Goal: Navigation & Orientation: Find specific page/section

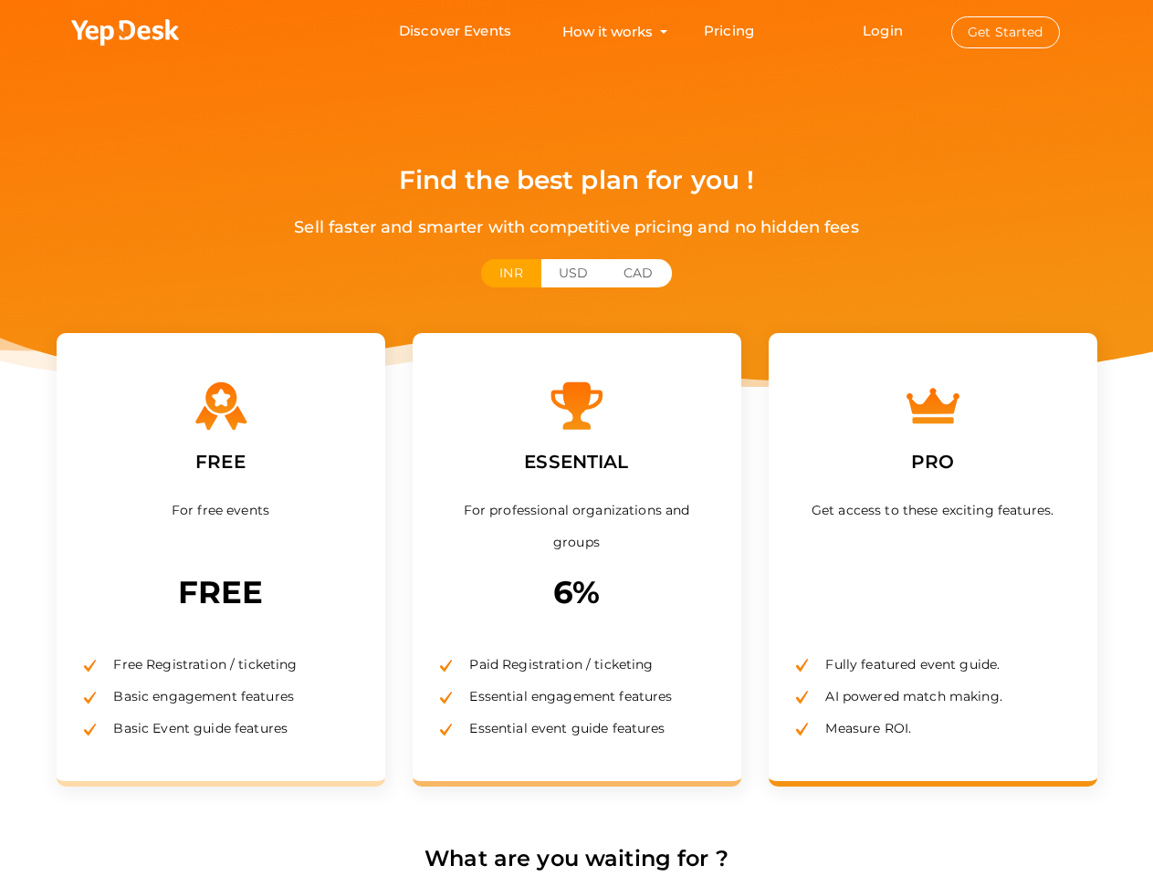
click at [576, 438] on label "ESSENTIAL" at bounding box center [575, 462] width 131 height 57
click at [126, 33] on use at bounding box center [125, 32] width 108 height 26
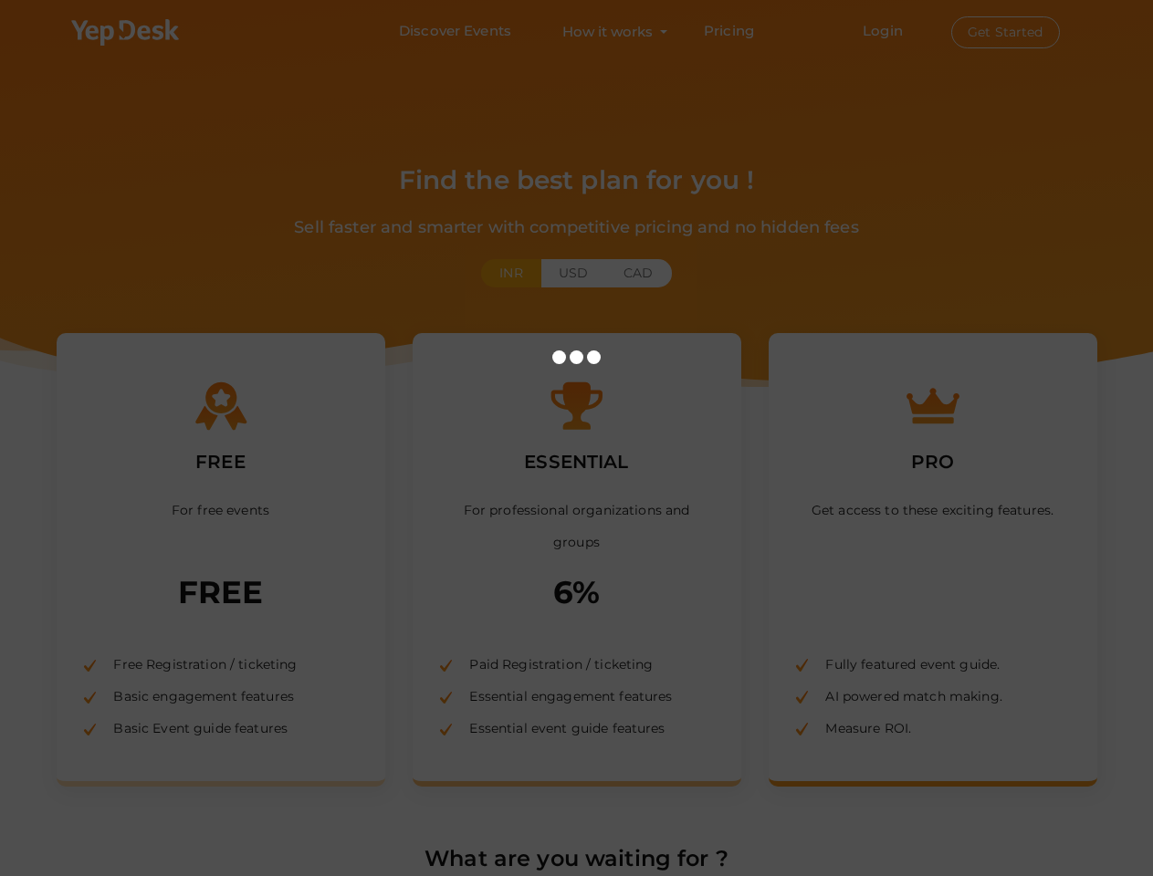
click at [884, 30] on link "Login" at bounding box center [883, 30] width 40 height 17
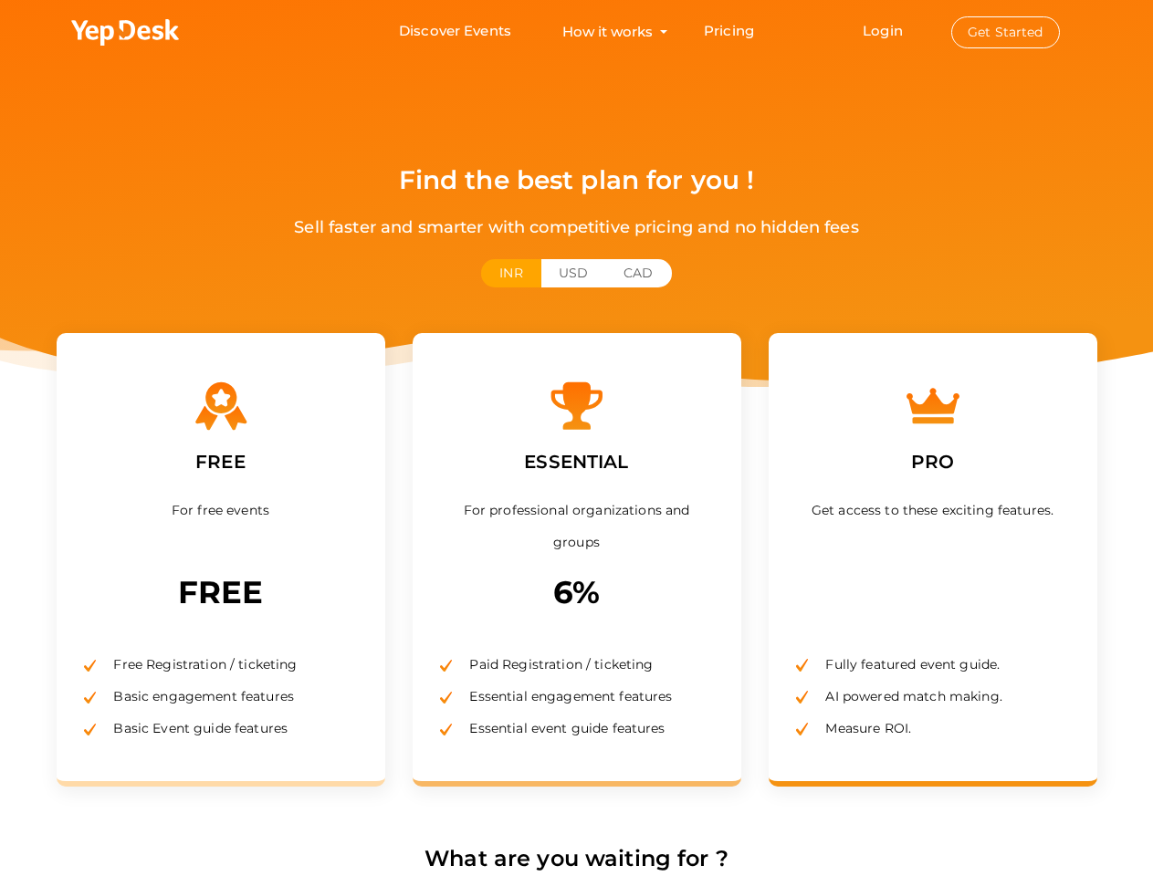
click at [1005, 32] on button "Get Started" at bounding box center [1005, 32] width 109 height 32
click at [510, 273] on button "INR" at bounding box center [510, 273] width 59 height 28
click at [573, 273] on button "USD" at bounding box center [573, 273] width 66 height 28
click at [638, 273] on button "CAD" at bounding box center [638, 273] width 66 height 28
